Goal: Navigation & Orientation: Find specific page/section

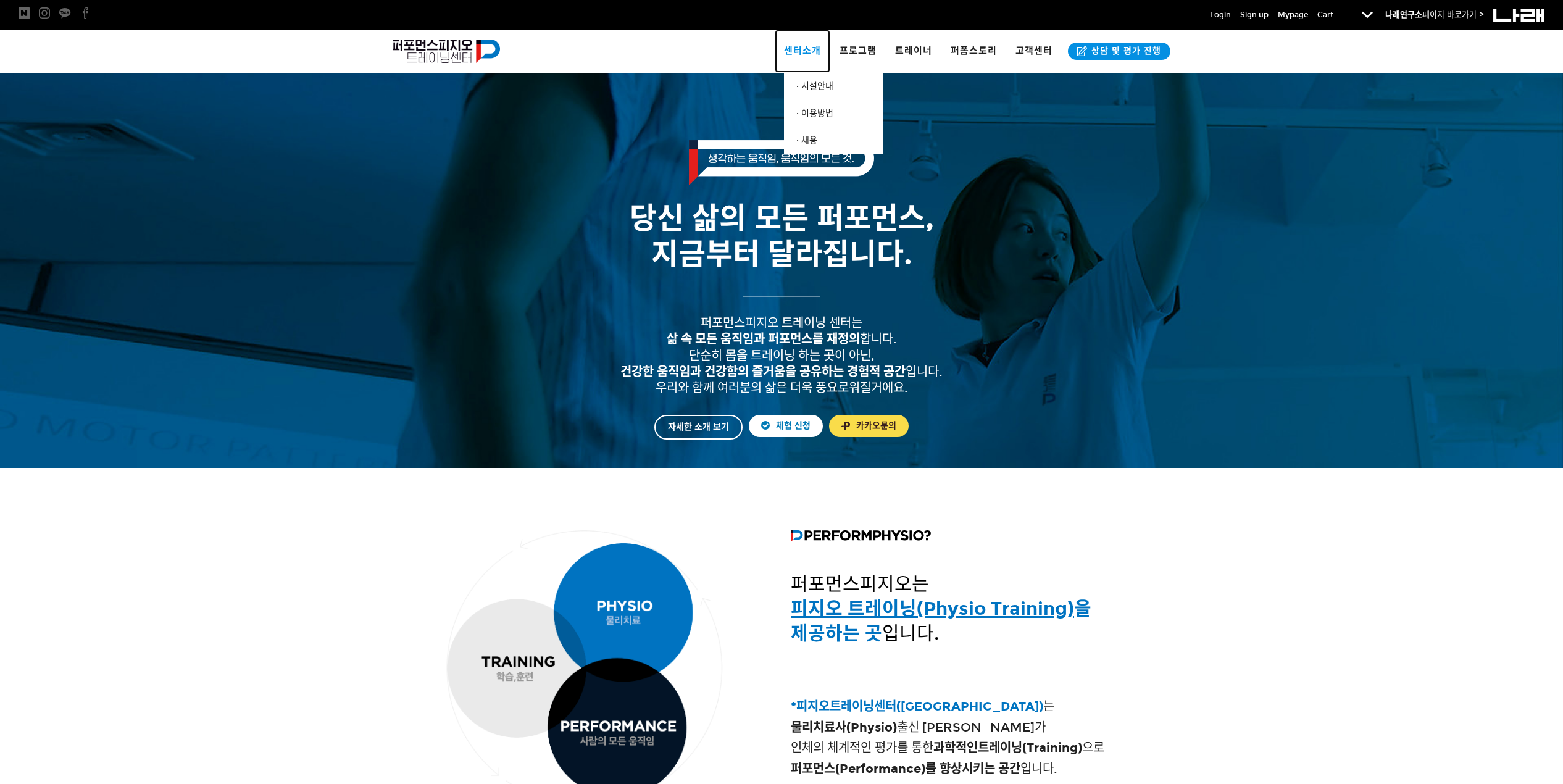
click at [805, 48] on span "센터소개" at bounding box center [803, 51] width 37 height 11
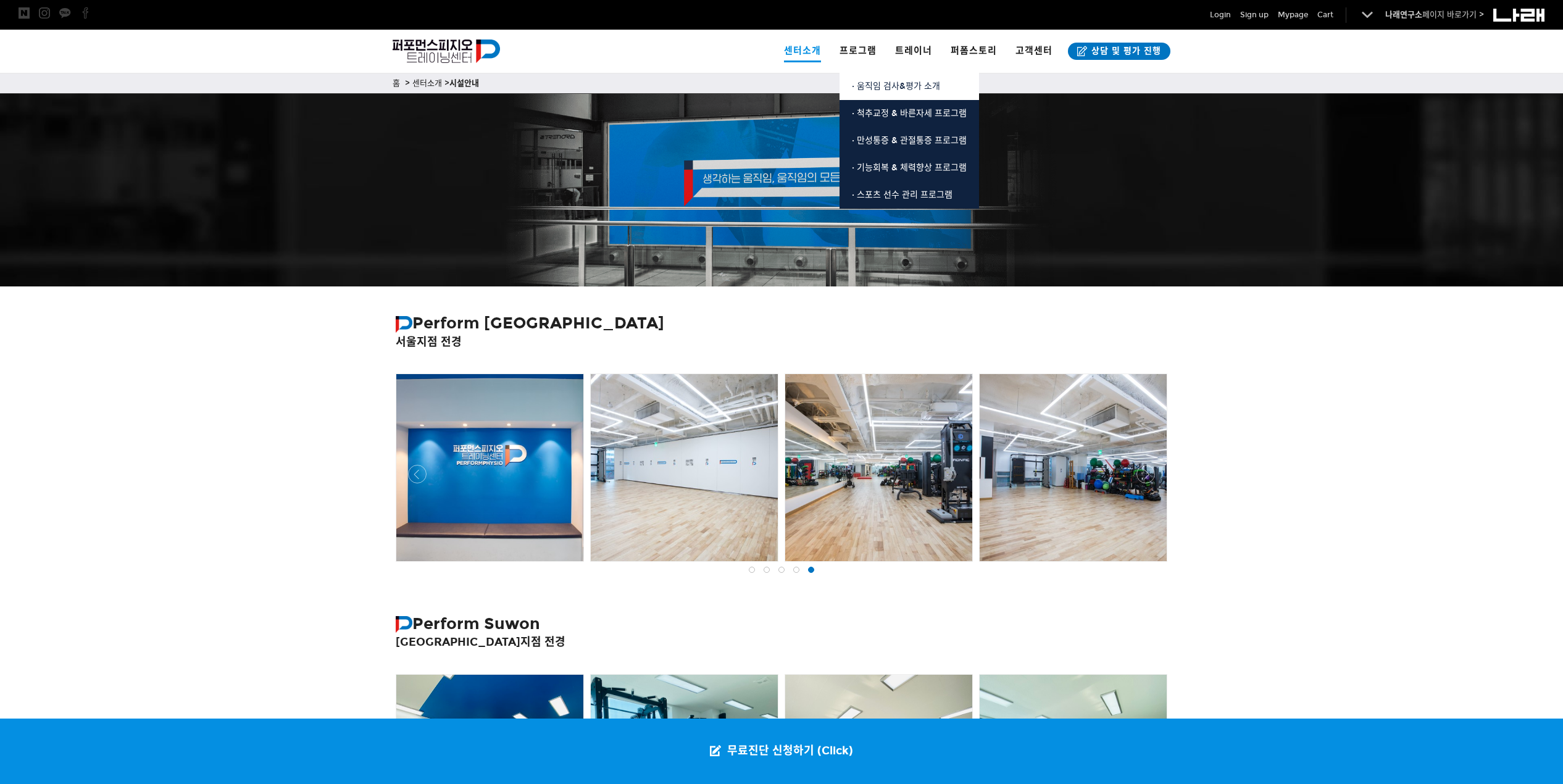
click at [882, 85] on span "· 움직임 검사&평가 소개" at bounding box center [896, 85] width 88 height 10
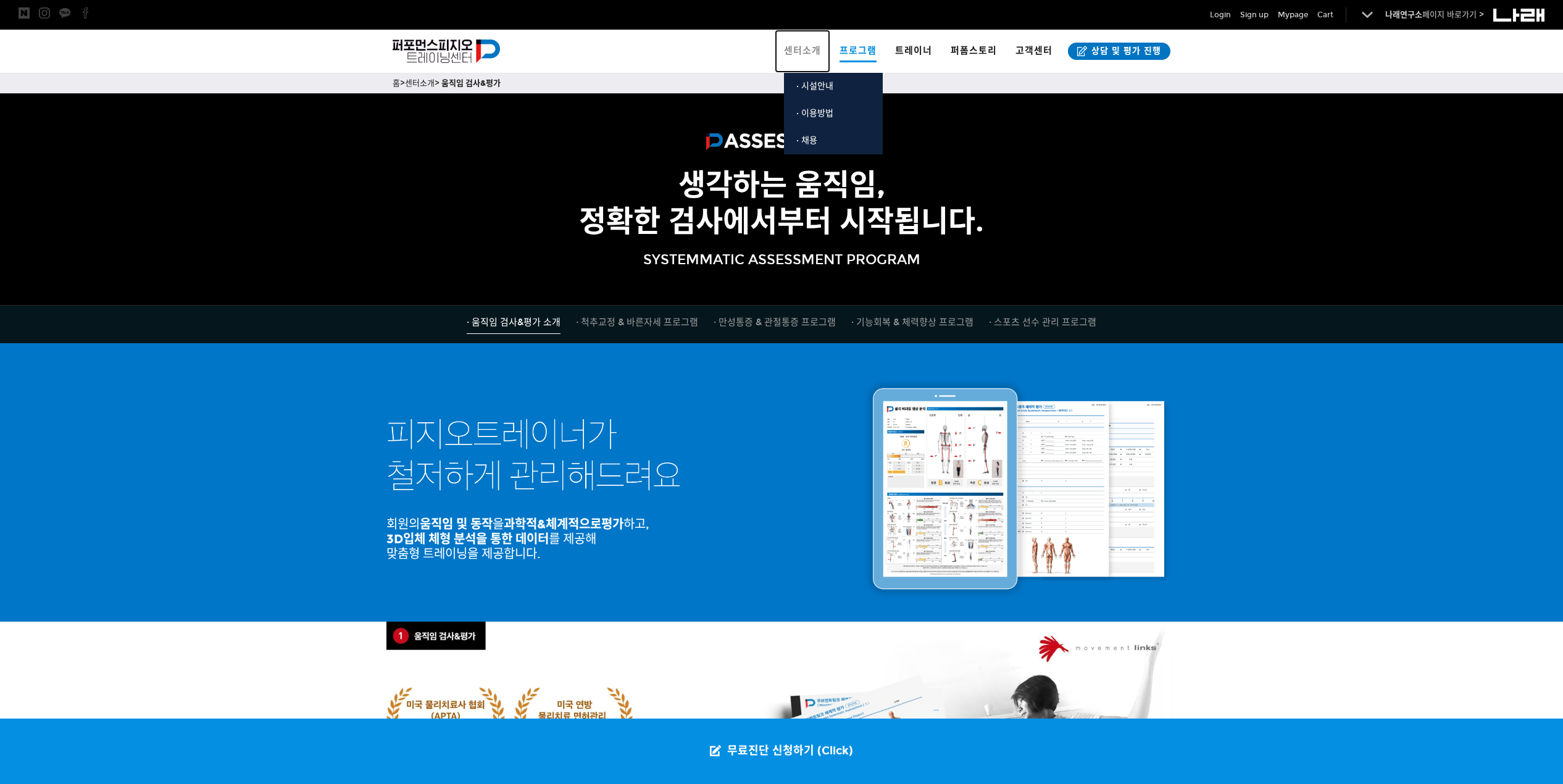
click at [820, 51] on span "센터소개" at bounding box center [803, 51] width 37 height 11
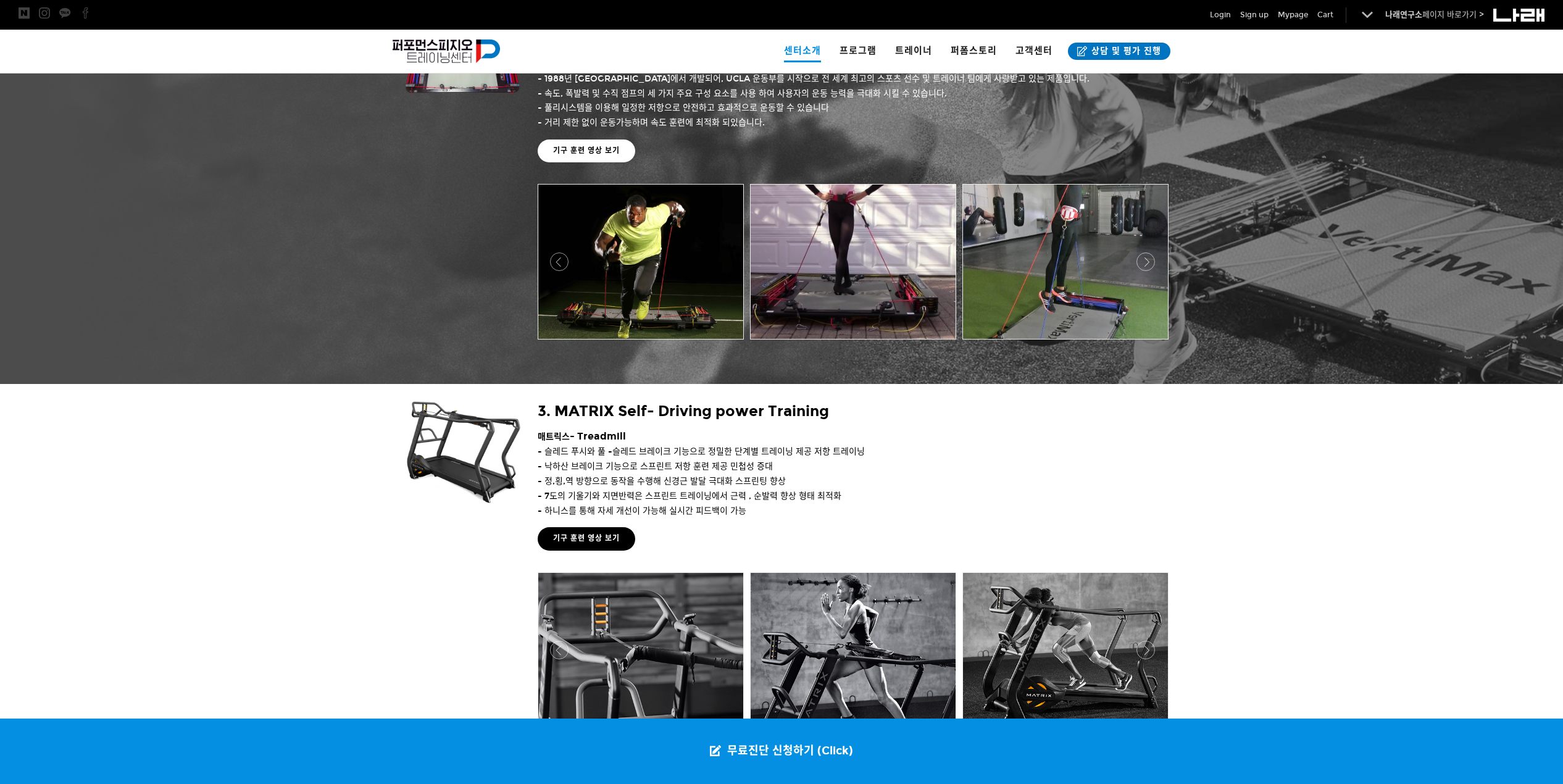
scroll to position [1337, 0]
